Goal: Task Accomplishment & Management: Complete application form

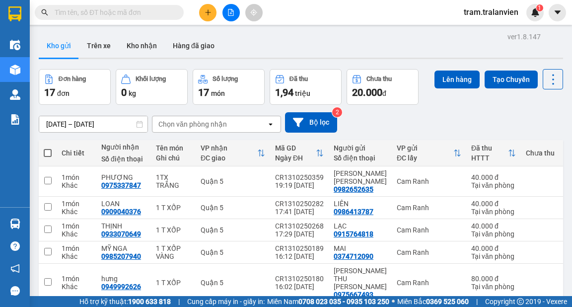
click at [203, 14] on button at bounding box center [207, 12] width 17 height 17
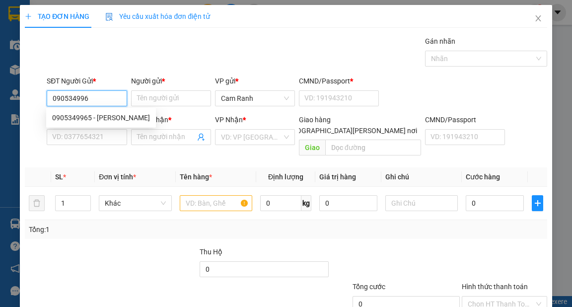
type input "0905349965"
click at [110, 114] on div "0905349965 - [PERSON_NAME]" at bounding box center [101, 117] width 98 height 11
type input "DUYÊN"
type input "0"
type input "0902517700"
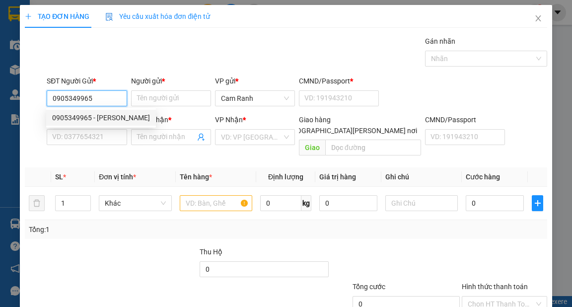
type input "VŨ"
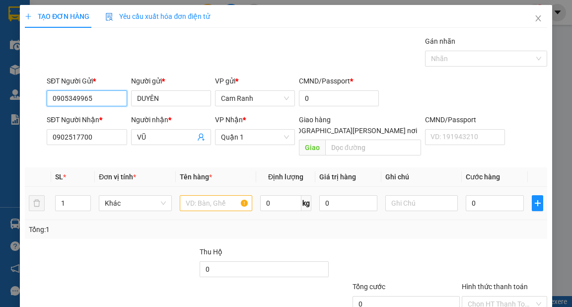
type input "0905349965"
click at [198, 195] on input "text" at bounding box center [216, 203] width 73 height 16
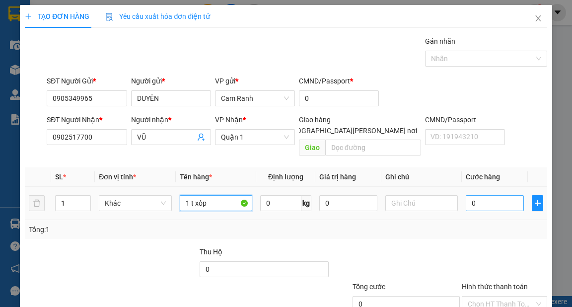
type input "1 t xốp"
type input "4"
type input "40"
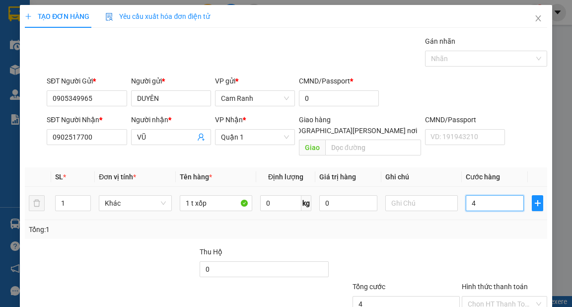
type input "40"
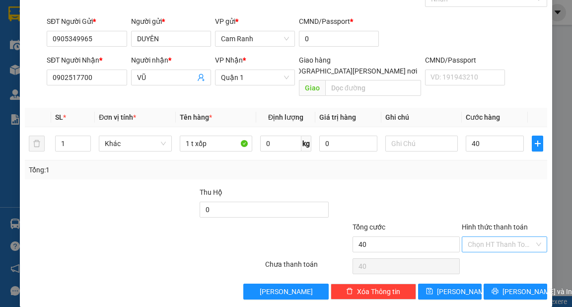
type input "40.000"
click at [509, 237] on input "Hình thức thanh toán" at bounding box center [501, 244] width 67 height 15
click at [493, 251] on div "Tại văn phòng" at bounding box center [499, 252] width 72 height 11
type input "0"
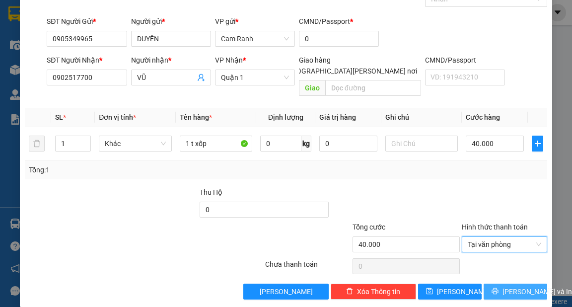
click at [517, 286] on span "[PERSON_NAME] và In" at bounding box center [537, 291] width 70 height 11
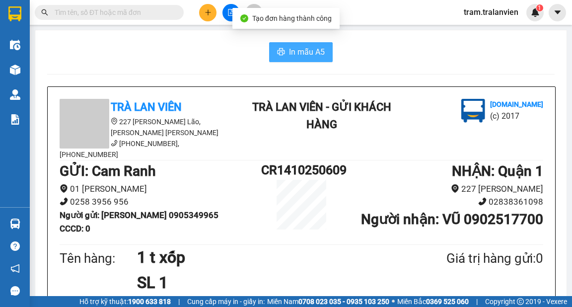
click at [300, 44] on button "In mẫu A5" at bounding box center [301, 52] width 64 height 20
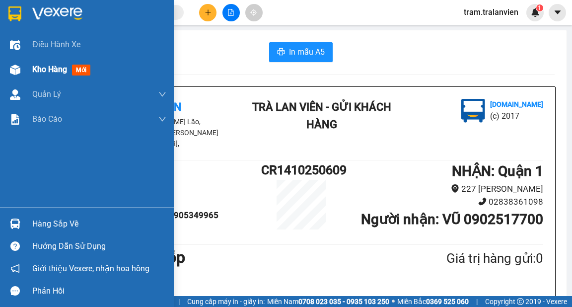
click at [40, 66] on span "Kho hàng" at bounding box center [49, 69] width 35 height 9
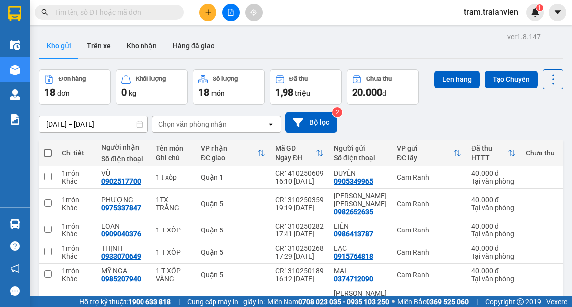
click at [79, 129] on div "ver 1.8.147 Kho gửi Trên xe [PERSON_NAME] Hàng đã [PERSON_NAME] hàng 18 đơn [PE…" at bounding box center [301, 240] width 532 height 420
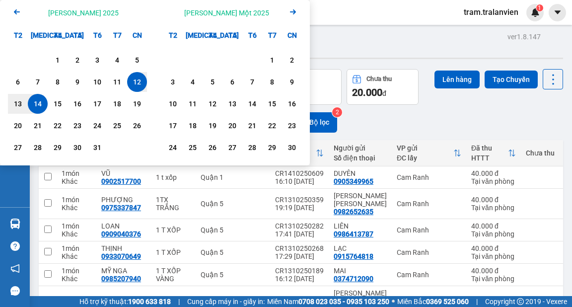
click at [40, 102] on div "14" at bounding box center [38, 104] width 14 height 12
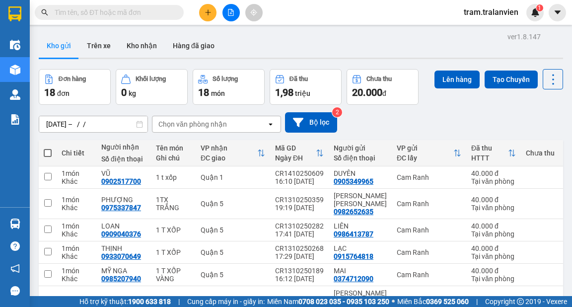
click at [428, 43] on div "Kho gửi Trên xe Kho nhận Hàng đã giao" at bounding box center [301, 47] width 524 height 26
click at [88, 126] on div "ver 1.8.147 Kho gửi Trên xe [PERSON_NAME] Hàng đã [PERSON_NAME] hàng 18 đơn [PE…" at bounding box center [301, 240] width 532 height 420
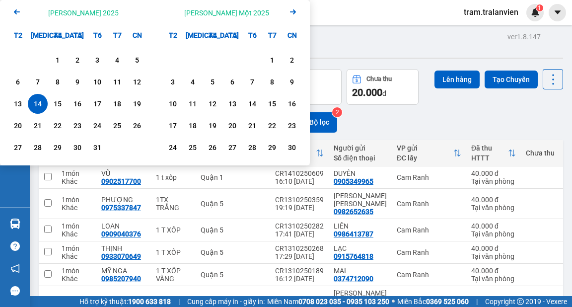
click at [44, 105] on div "14" at bounding box center [38, 104] width 14 height 12
type input "[DATE] – [DATE]"
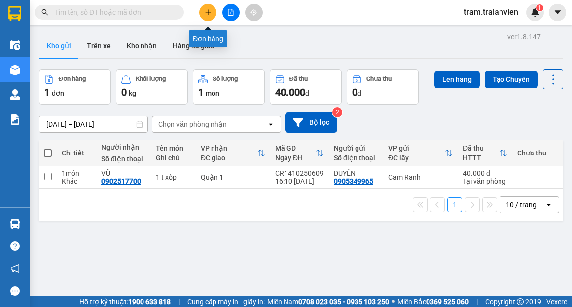
click at [207, 9] on icon "plus" at bounding box center [208, 12] width 7 height 7
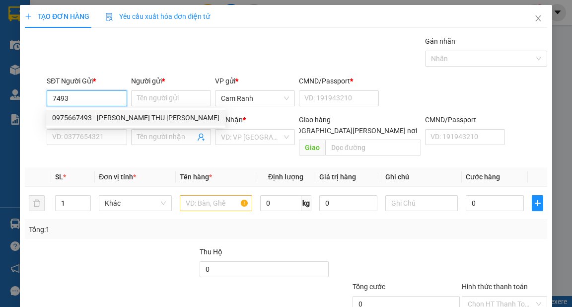
click at [115, 119] on div "0975667493 - [PERSON_NAME] THU [PERSON_NAME]" at bounding box center [135, 117] width 167 height 11
type input "0975667493"
type input "[PERSON_NAME] THU [PERSON_NAME]"
type input "056195009177"
type input "0949992626"
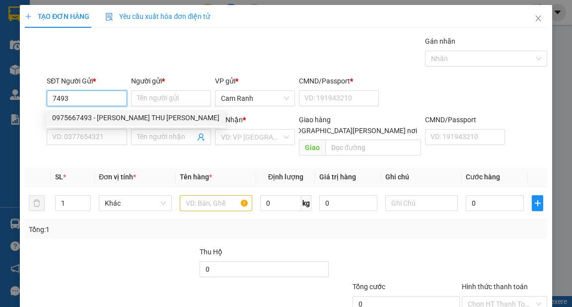
type input "hưng"
type input "051204011669"
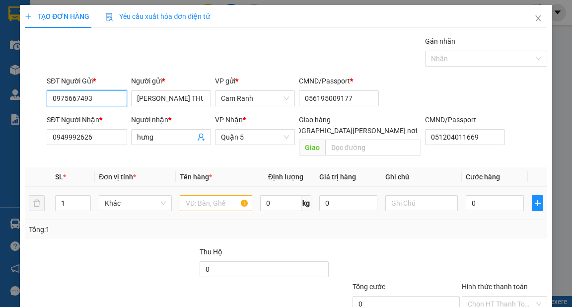
type input "0975667493"
click at [203, 195] on input "text" at bounding box center [216, 203] width 73 height 16
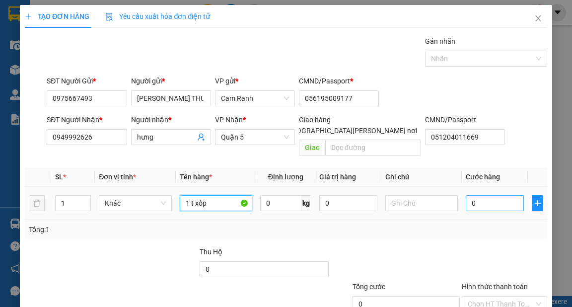
type input "1 t xốp"
click at [485, 195] on input "0" at bounding box center [495, 203] width 58 height 16
type input "8"
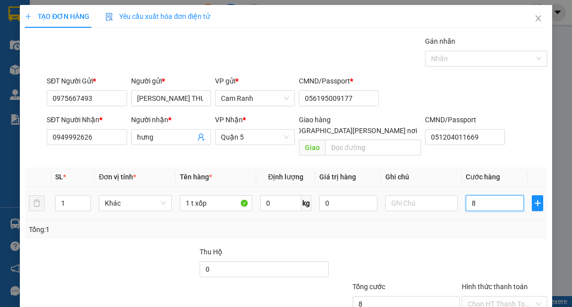
type input "80"
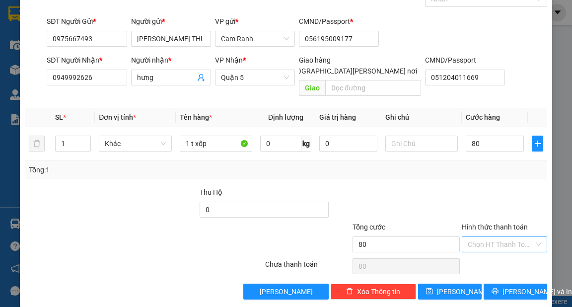
type input "80.000"
click at [489, 237] on input "Hình thức thanh toán" at bounding box center [501, 244] width 67 height 15
click at [492, 252] on div "Tại văn phòng" at bounding box center [499, 252] width 72 height 11
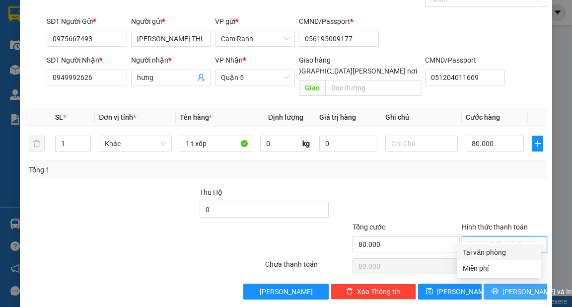
type input "0"
click at [509, 286] on span "[PERSON_NAME] và In" at bounding box center [537, 291] width 70 height 11
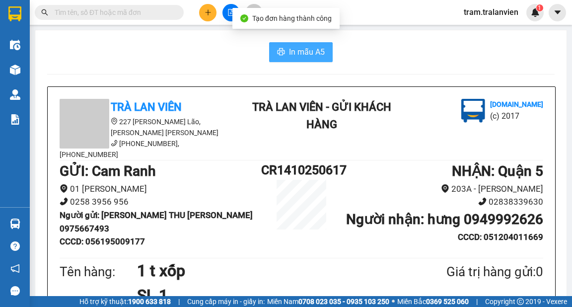
click at [271, 48] on button "In mẫu A5" at bounding box center [301, 52] width 64 height 20
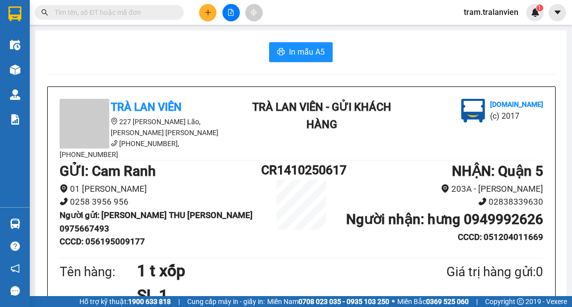
click at [213, 11] on button at bounding box center [207, 12] width 17 height 17
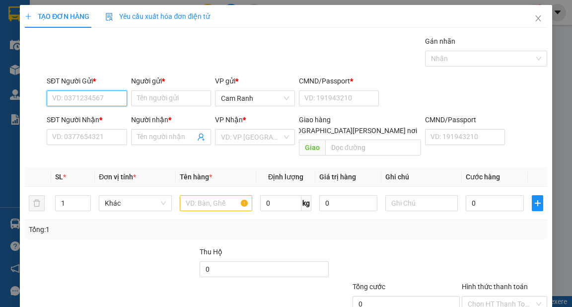
click at [101, 102] on input "SĐT Người Gửi *" at bounding box center [87, 98] width 80 height 16
click at [105, 112] on div "0779418061 - ĐOÀN THỊ MAI" at bounding box center [97, 117] width 90 height 11
type input "0779418061"
type input "ĐOÀN THỊ MAI"
type input "056191012037"
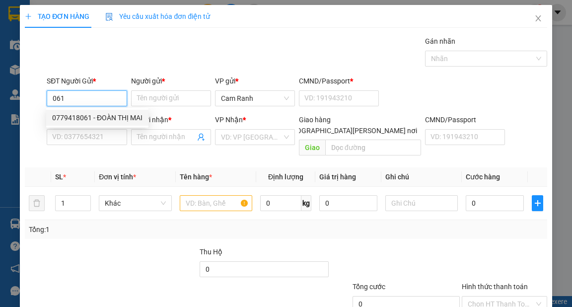
type input "0903697376"
type input "hữu"
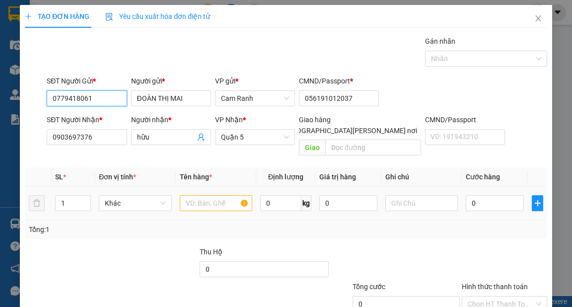
type input "0779418061"
click at [191, 195] on input "text" at bounding box center [216, 203] width 73 height 16
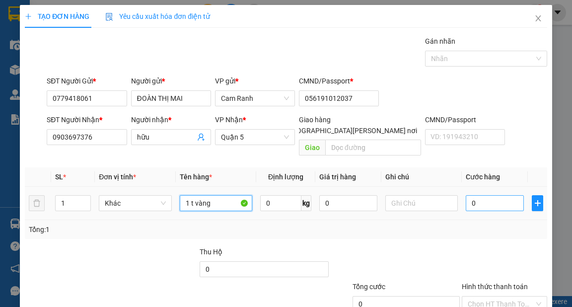
type input "1 t vàng"
click at [481, 196] on input "0" at bounding box center [495, 203] width 58 height 16
type input "5"
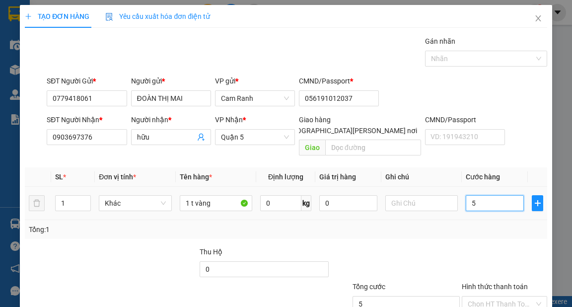
type input "55"
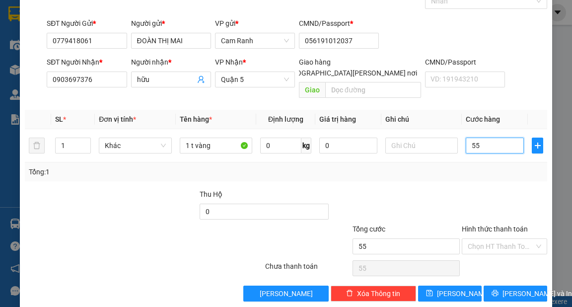
scroll to position [60, 0]
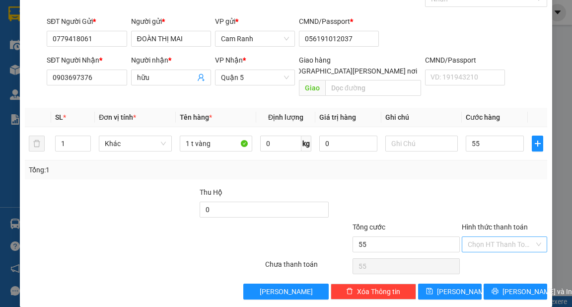
type input "55.000"
click at [488, 237] on input "Hình thức thanh toán" at bounding box center [501, 244] width 67 height 15
click at [491, 255] on div "Tại văn phòng" at bounding box center [499, 252] width 72 height 11
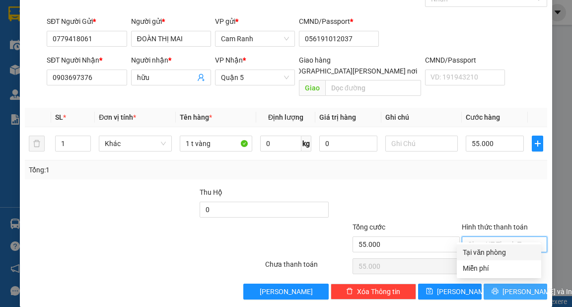
type input "0"
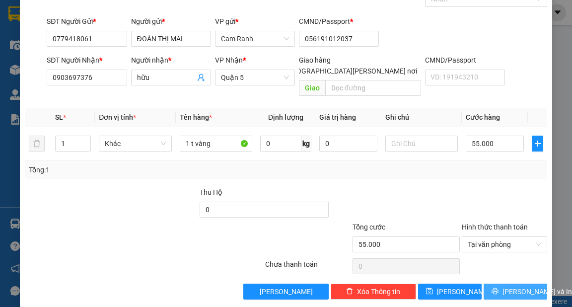
click at [510, 286] on span "[PERSON_NAME] và In" at bounding box center [537, 291] width 70 height 11
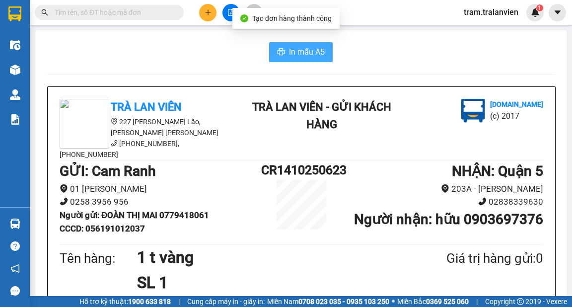
drag, startPoint x: 292, startPoint y: 56, endPoint x: 462, endPoint y: 178, distance: 209.2
click at [293, 56] on span "In mẫu A5" at bounding box center [307, 52] width 36 height 12
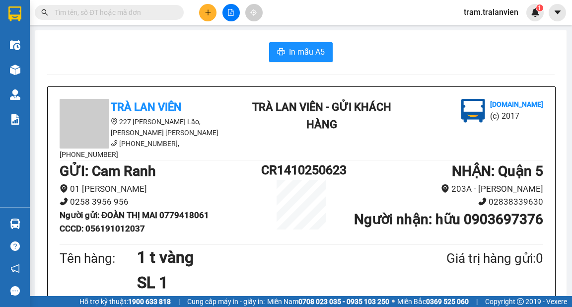
click at [212, 10] on button at bounding box center [207, 12] width 17 height 17
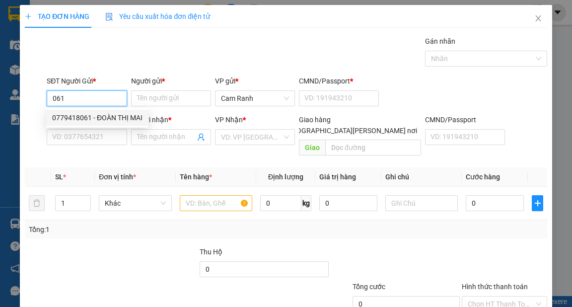
click at [108, 114] on div "0779418061 - ĐOÀN THỊ MAI" at bounding box center [97, 117] width 90 height 11
type input "0779418061"
type input "ĐOÀN THỊ MAI"
type input "056191012037"
type input "0903697376"
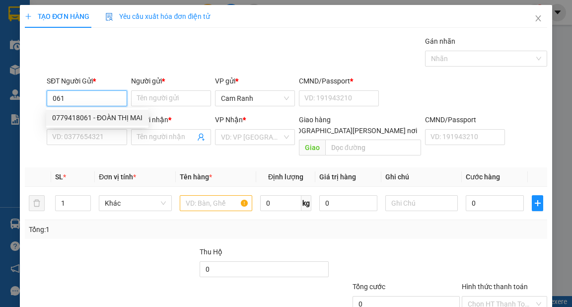
type input "hữu"
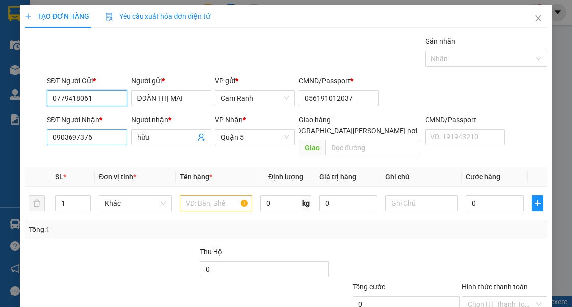
type input "0779418061"
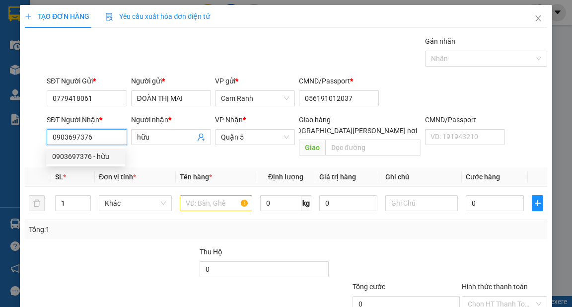
drag, startPoint x: 117, startPoint y: 137, endPoint x: 0, endPoint y: 137, distance: 117.2
click at [0, 137] on div "TẠO ĐƠN HÀNG Yêu cầu xuất [PERSON_NAME] điện tử Transit Pickup Surcharge Ids Tr…" at bounding box center [286, 153] width 572 height 307
click at [96, 168] on div "0932190690 - THY" at bounding box center [85, 172] width 67 height 11
type input "0932190690"
type input "THY"
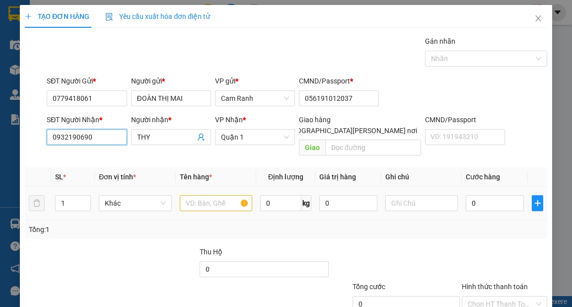
type input "0932190690"
drag, startPoint x: 187, startPoint y: 195, endPoint x: 189, endPoint y: 189, distance: 6.0
click at [187, 195] on input "text" at bounding box center [216, 203] width 73 height 16
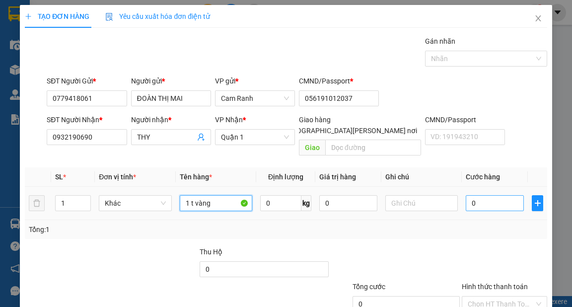
type input "1 t vàng"
click at [481, 197] on input "0" at bounding box center [495, 203] width 58 height 16
type input "4"
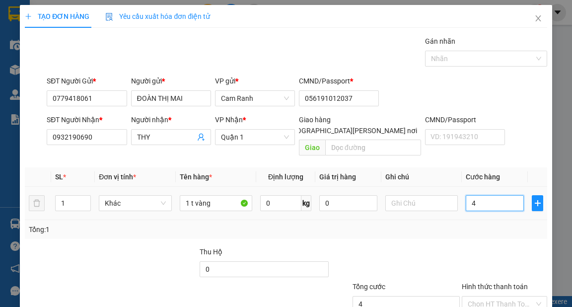
type input "45"
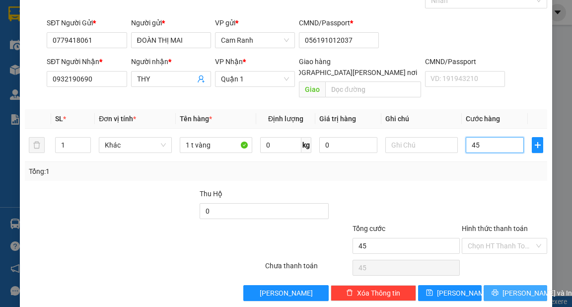
scroll to position [60, 0]
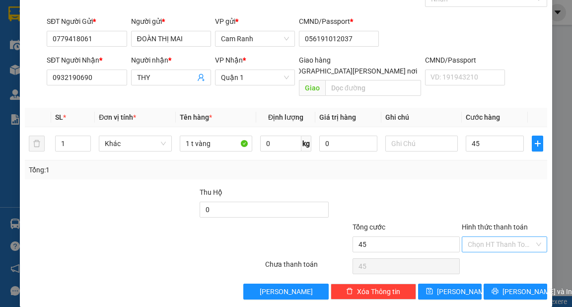
type input "45.000"
click at [508, 237] on input "Hình thức thanh toán" at bounding box center [501, 244] width 67 height 15
click at [509, 249] on div "Tại văn phòng" at bounding box center [499, 252] width 72 height 11
type input "0"
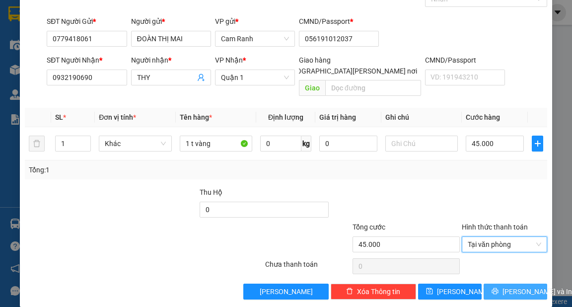
click at [534, 283] on button "[PERSON_NAME] và In" at bounding box center [516, 291] width 64 height 16
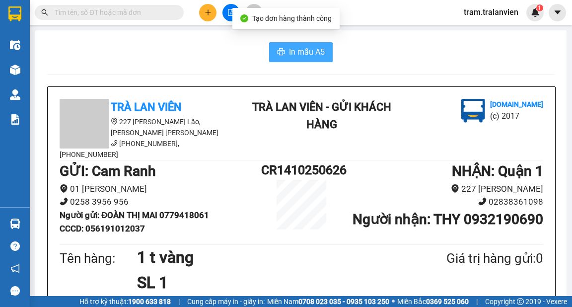
click at [304, 50] on span "In mẫu A5" at bounding box center [307, 52] width 36 height 12
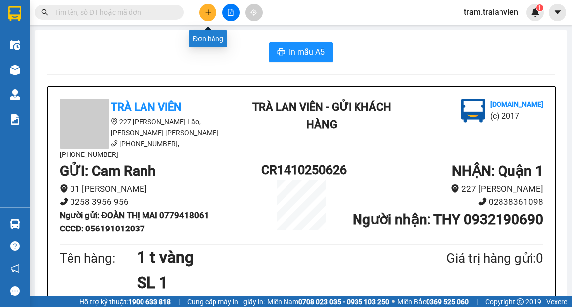
click at [206, 10] on icon "plus" at bounding box center [208, 12] width 7 height 7
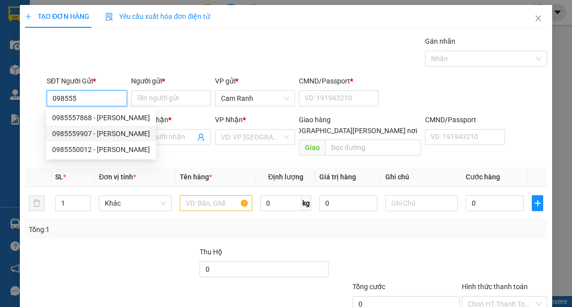
click at [91, 134] on div "0985559907 - [PERSON_NAME]" at bounding box center [101, 133] width 98 height 11
type input "0985559907"
type input "KIÊT"
type input "0784418088"
type input "CHÂU"
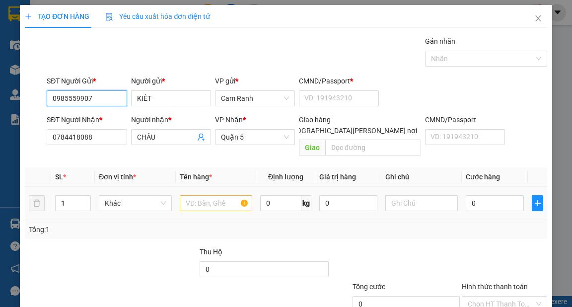
type input "0985559907"
click at [206, 195] on input "text" at bounding box center [216, 203] width 73 height 16
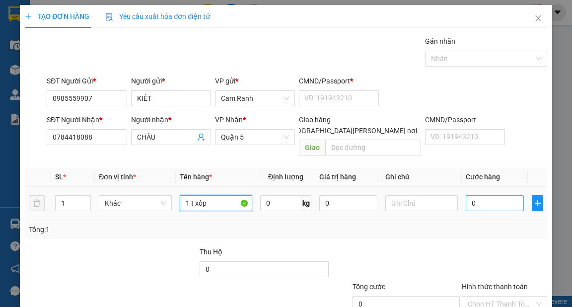
type input "1 t xốp"
click at [483, 195] on input "0" at bounding box center [495, 203] width 58 height 16
type input "4"
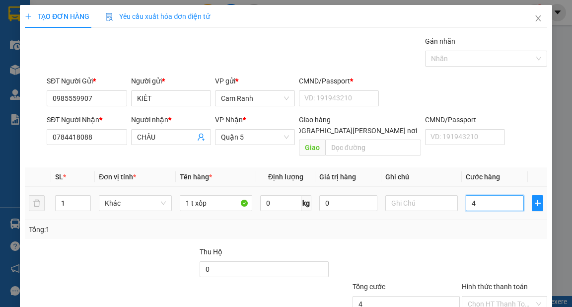
type input "40"
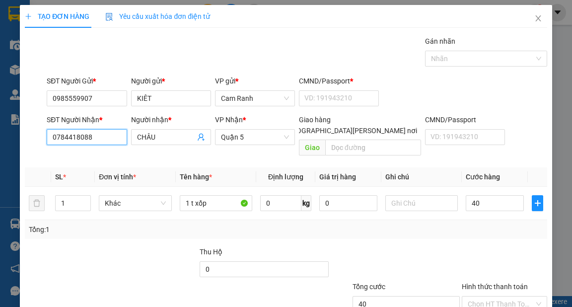
type input "40.000"
drag, startPoint x: 75, startPoint y: 139, endPoint x: 30, endPoint y: 139, distance: 45.2
click at [30, 139] on div "SĐT Người [PERSON_NAME] * 0784418088 0784418088 Người [PERSON_NAME] * [PERSON_N…" at bounding box center [286, 137] width 524 height 46
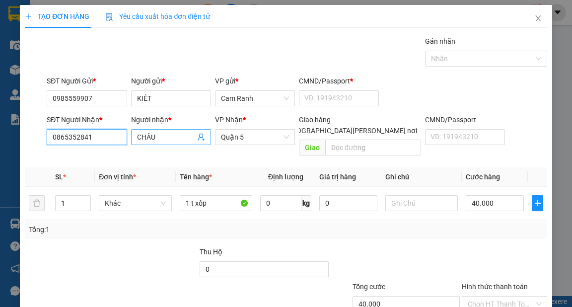
type input "0865352841"
drag, startPoint x: 165, startPoint y: 140, endPoint x: 128, endPoint y: 145, distance: 37.6
click at [129, 145] on div "Người [PERSON_NAME] * [PERSON_NAME]" at bounding box center [171, 137] width 84 height 46
click at [251, 137] on span "Quận 5" at bounding box center [255, 137] width 68 height 15
type input "cẩm thi"
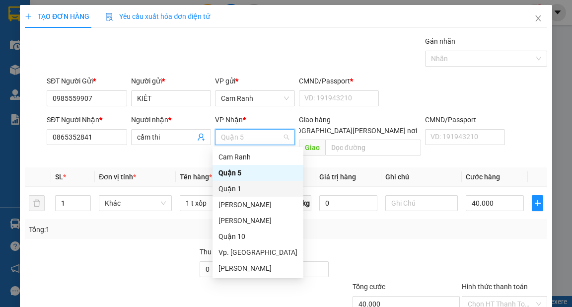
click at [245, 190] on div "Quận 1" at bounding box center [257, 188] width 79 height 11
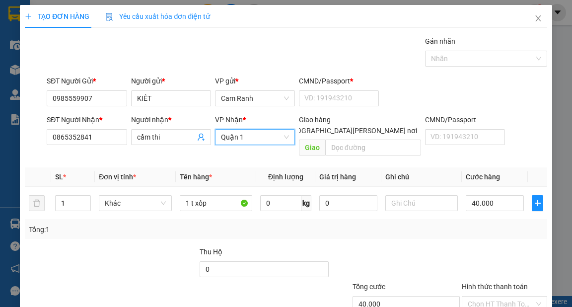
scroll to position [60, 0]
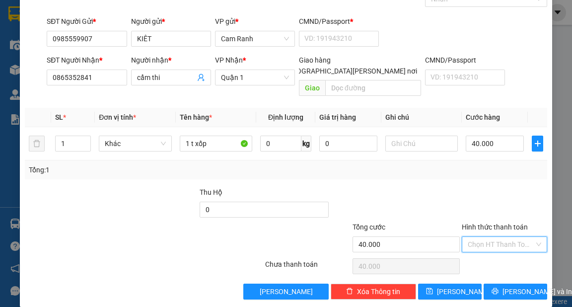
click at [486, 237] on input "Hình thức thanh toán" at bounding box center [501, 244] width 67 height 15
click at [483, 248] on div "Tại văn phòng" at bounding box center [499, 252] width 72 height 11
type input "0"
click at [511, 286] on span "[PERSON_NAME] và In" at bounding box center [537, 291] width 70 height 11
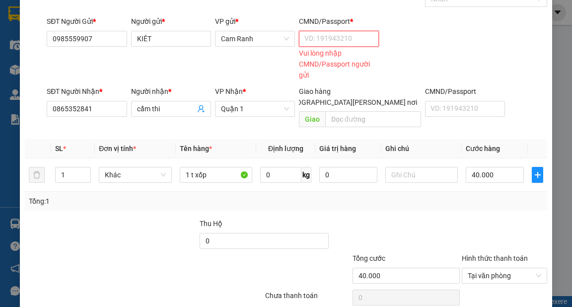
click at [318, 46] on input "CMND/Passport *" at bounding box center [339, 39] width 80 height 16
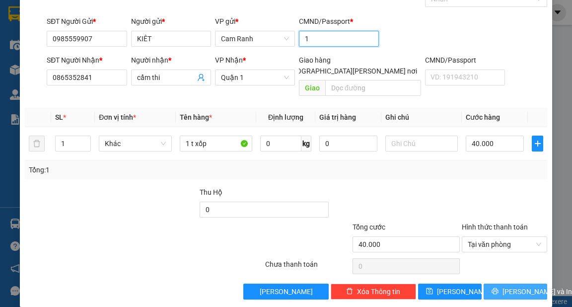
type input "1"
click at [497, 283] on button "[PERSON_NAME] và In" at bounding box center [516, 291] width 64 height 16
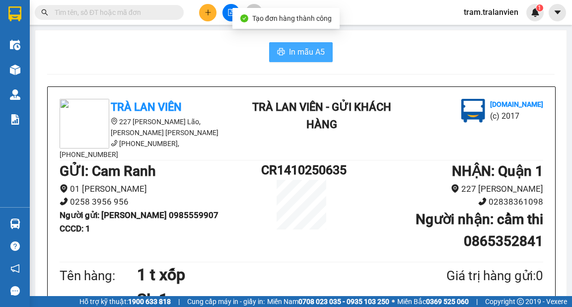
click at [300, 56] on span "In mẫu A5" at bounding box center [307, 52] width 36 height 12
